Goal: Information Seeking & Learning: Learn about a topic

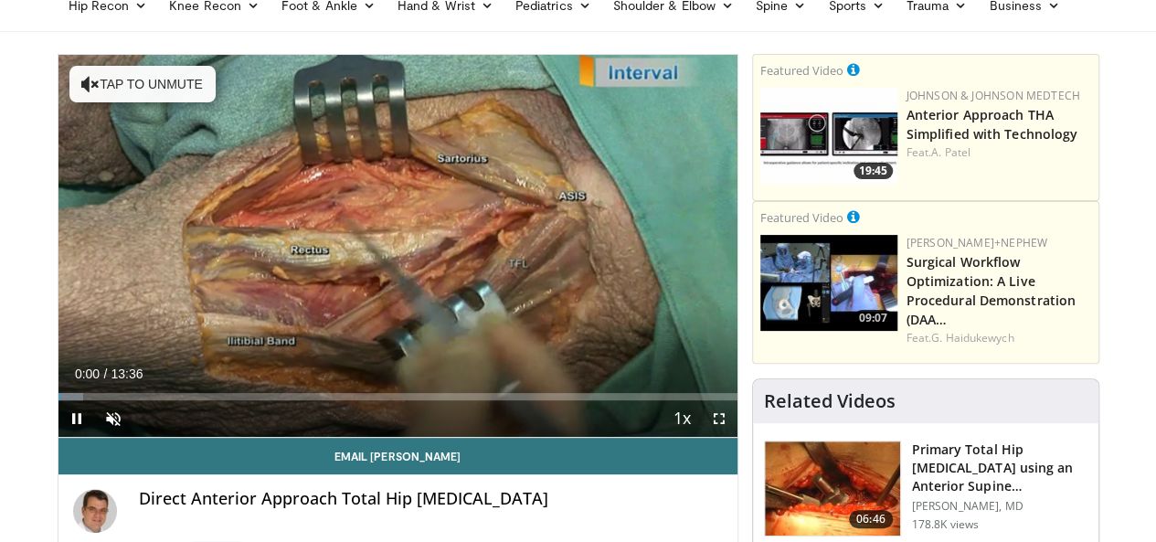
scroll to position [99, 0]
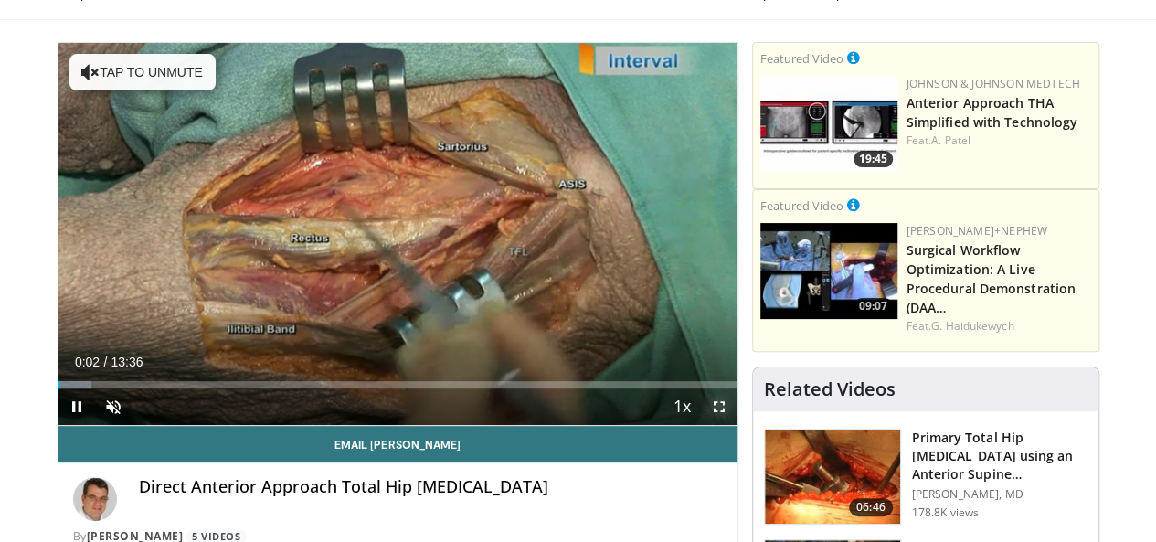
click at [737, 425] on span "Video Player" at bounding box center [719, 406] width 37 height 37
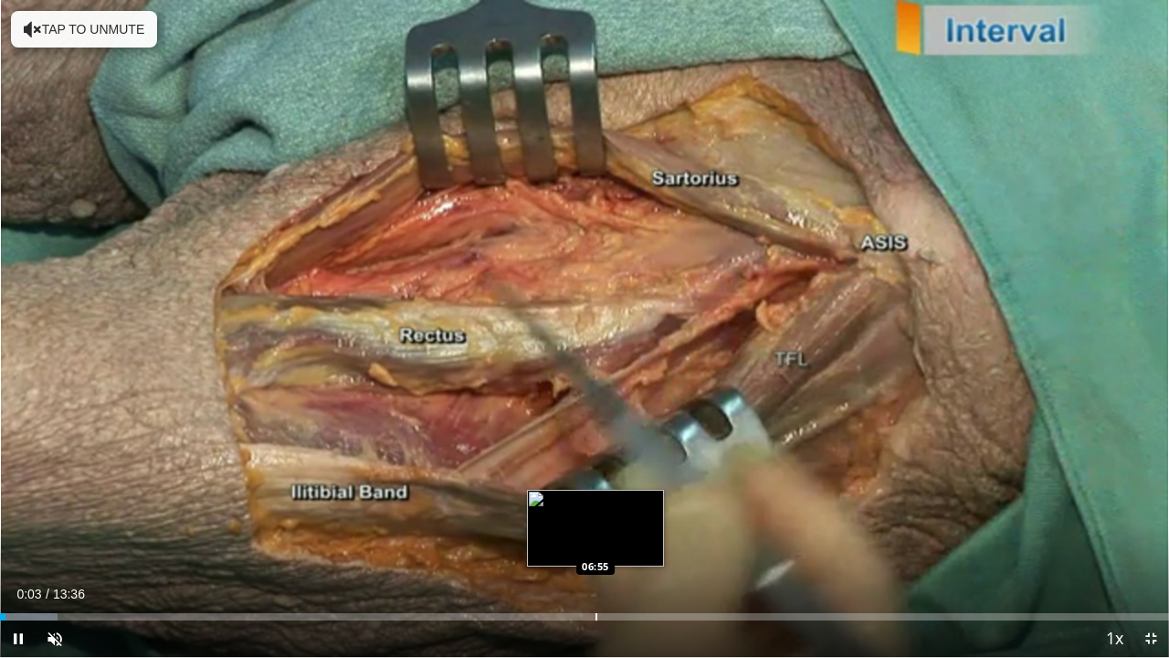
click at [596, 541] on div "Progress Bar" at bounding box center [597, 616] width 2 height 7
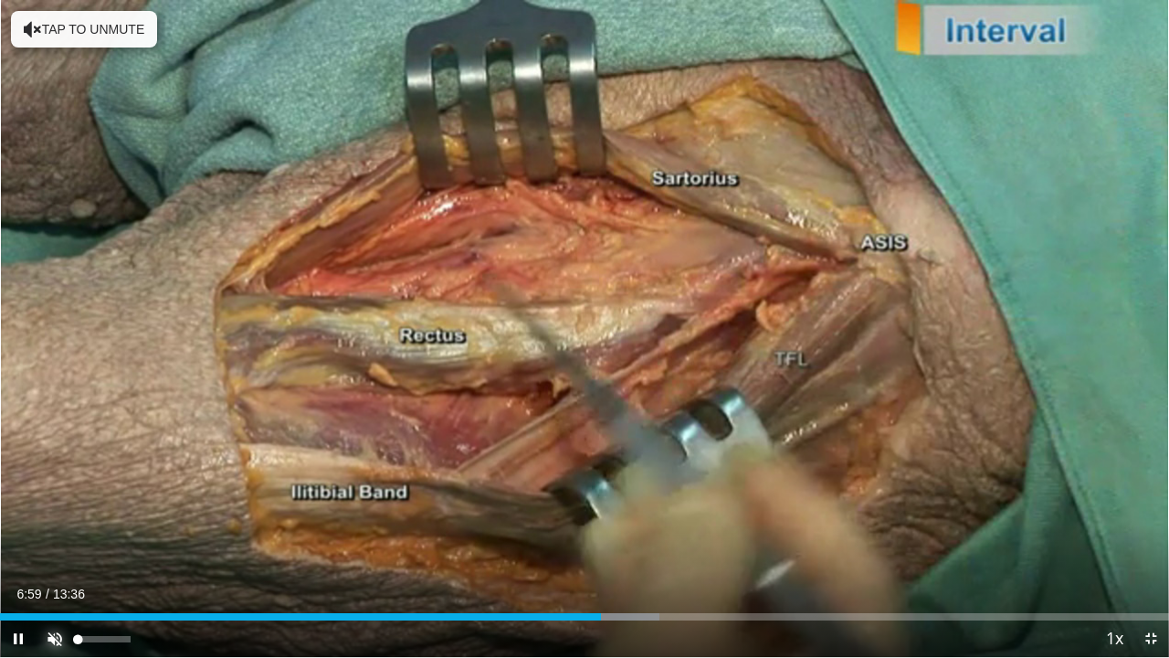
click at [56, 541] on span "Video Player" at bounding box center [55, 638] width 37 height 37
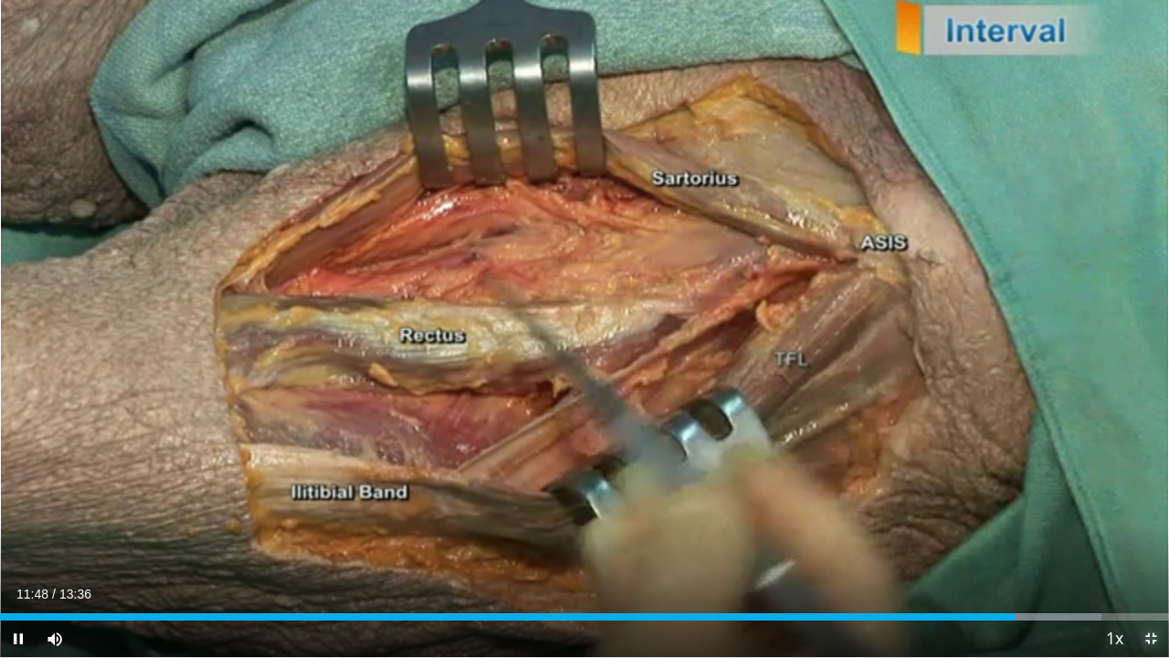
click at [1149, 541] on span "Video Player" at bounding box center [1151, 638] width 37 height 37
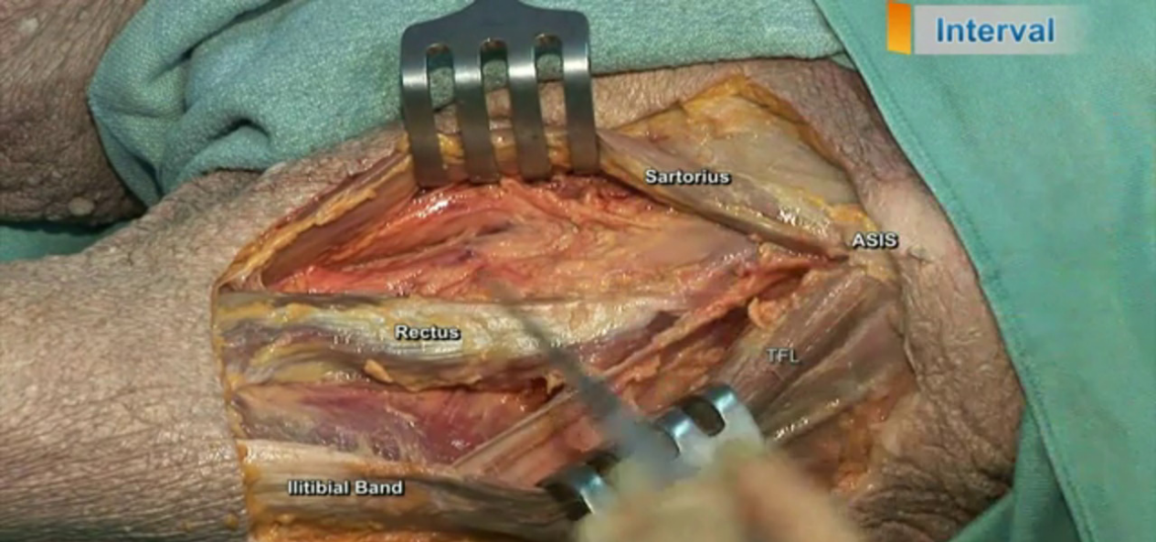
scroll to position [1071, 0]
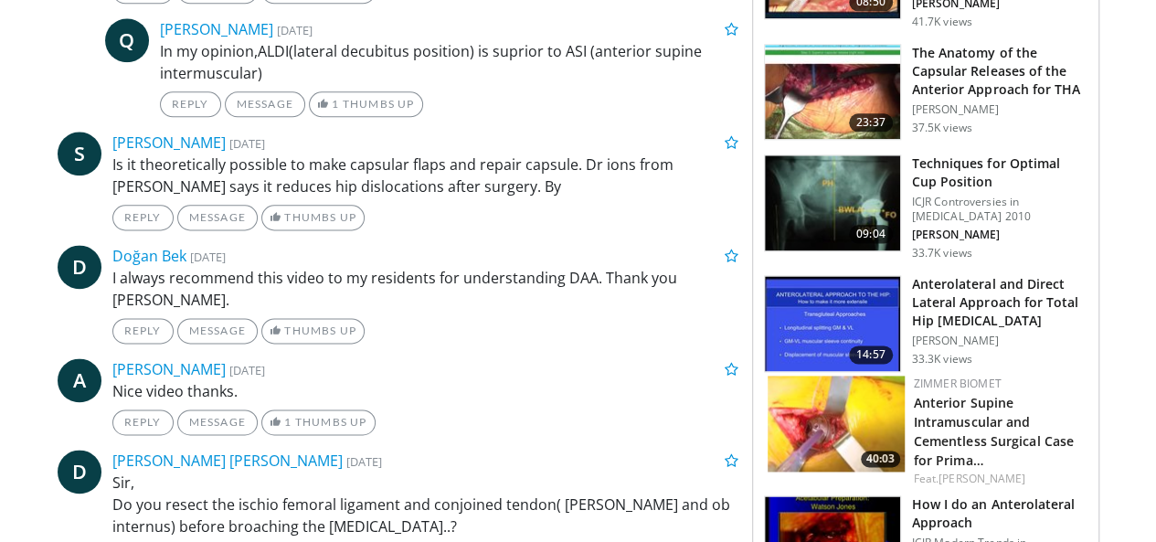
click at [840, 292] on img at bounding box center [832, 323] width 135 height 95
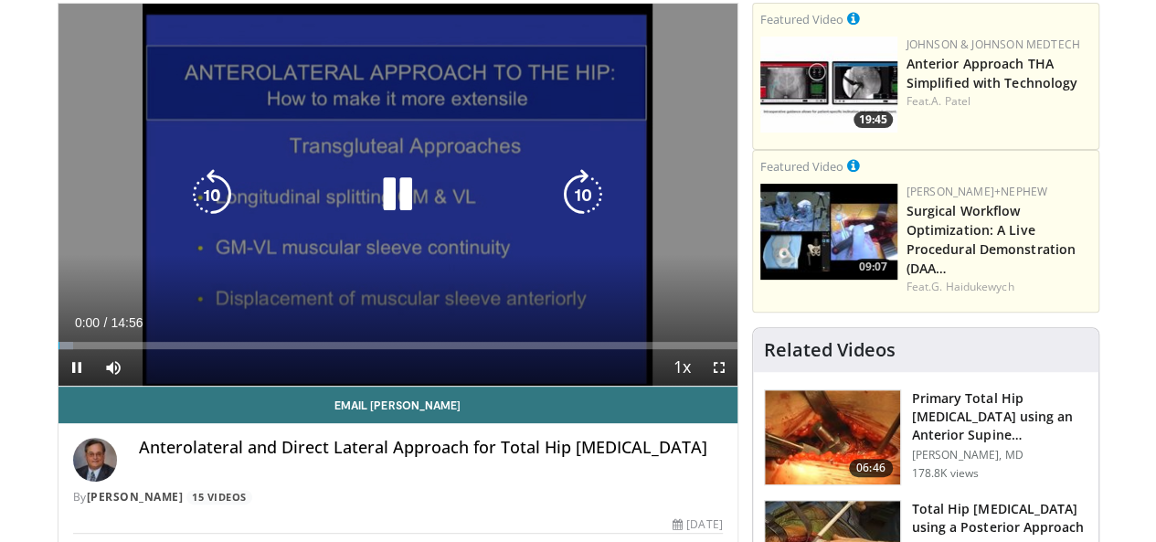
scroll to position [183, 0]
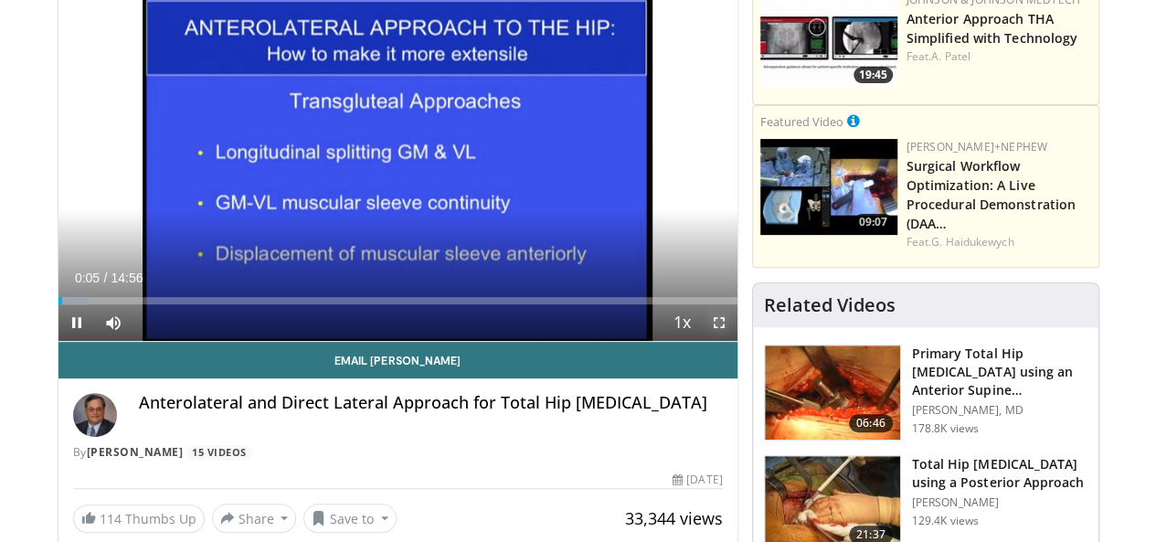
click at [737, 341] on span "Video Player" at bounding box center [719, 322] width 37 height 37
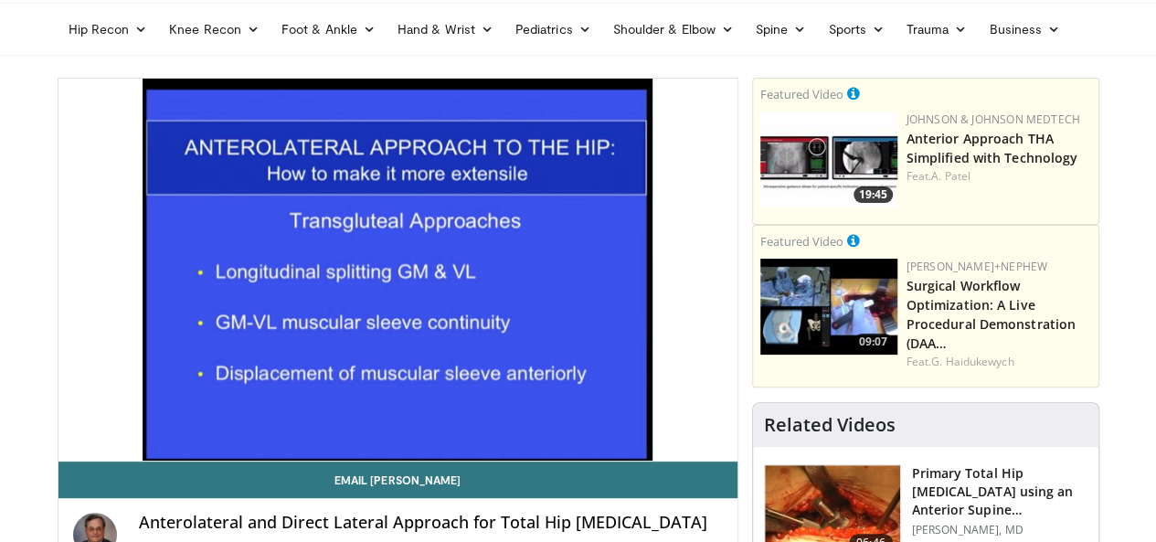
scroll to position [0, 0]
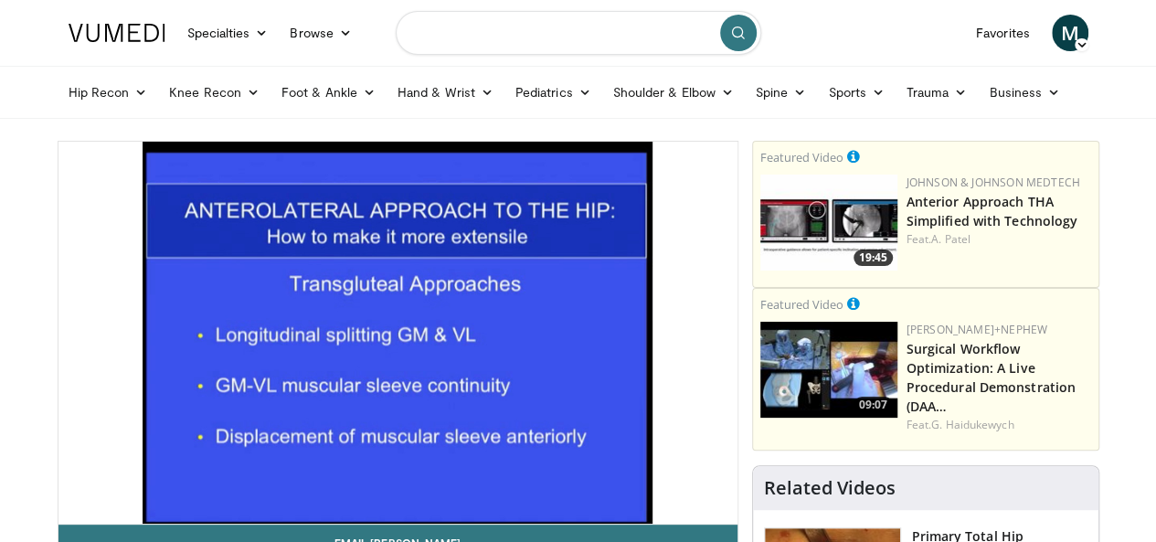
click at [561, 32] on input "Search topics, interventions" at bounding box center [578, 33] width 365 height 44
type input "**********"
click at [742, 26] on icon "submit" at bounding box center [738, 33] width 15 height 15
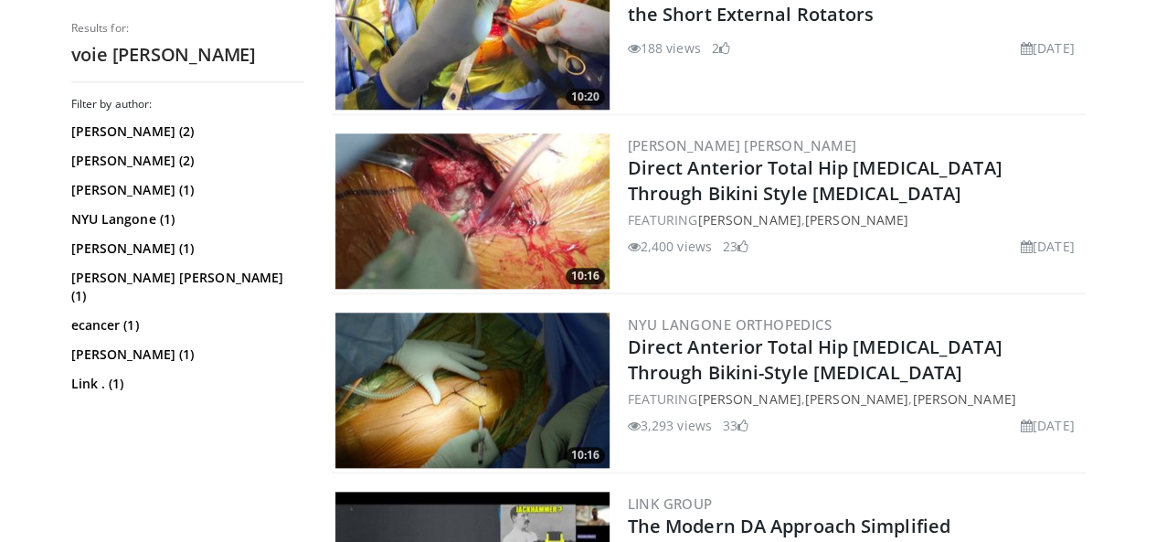
scroll to position [791, 0]
